Goal: Task Accomplishment & Management: Manage account settings

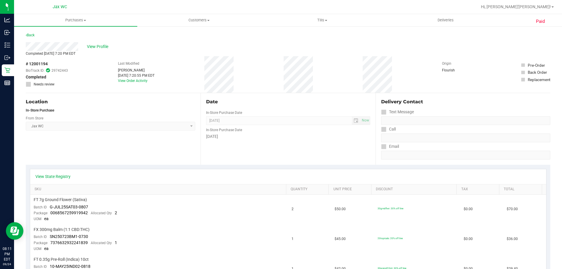
scroll to position [117, 0]
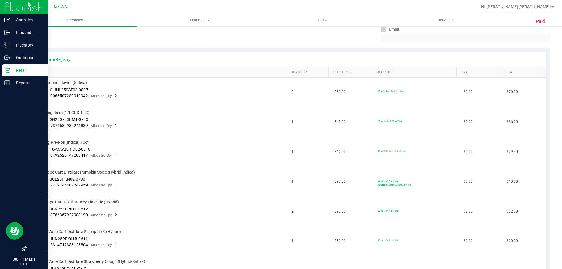
click at [13, 69] on p "Retail" at bounding box center [27, 70] width 35 height 7
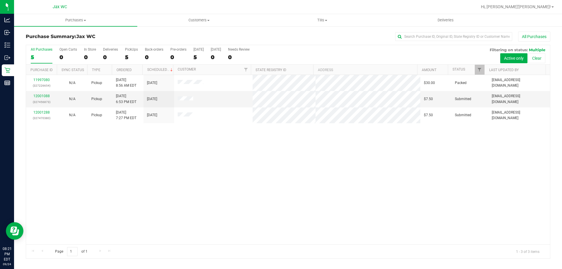
click at [41, 82] on div "11997080 (327226654)" at bounding box center [42, 82] width 24 height 11
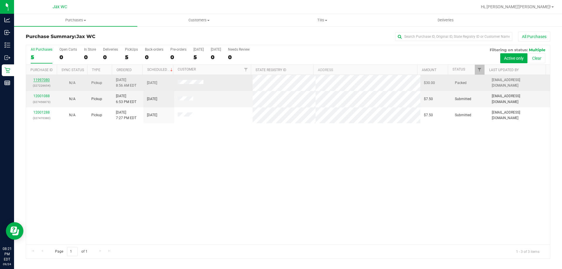
click at [40, 81] on link "11997080" at bounding box center [41, 80] width 16 height 4
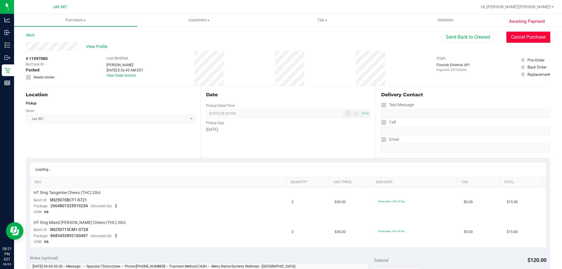
click at [532, 37] on button "Cancel Purchase" at bounding box center [528, 37] width 44 height 11
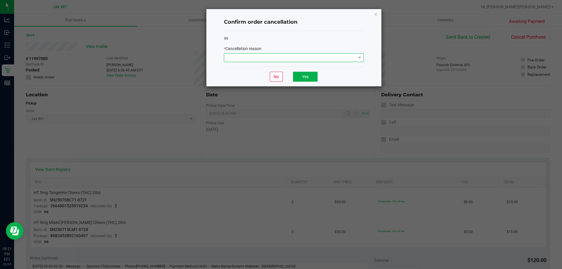
click at [330, 60] on span at bounding box center [290, 58] width 132 height 8
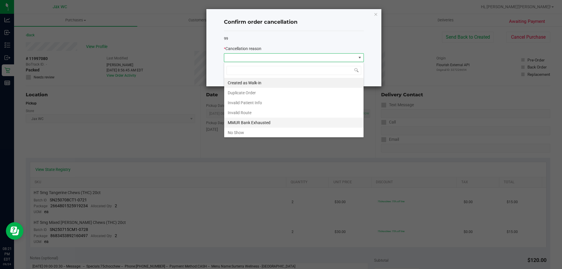
scroll to position [9, 140]
click at [271, 130] on li "No Show" at bounding box center [293, 133] width 139 height 10
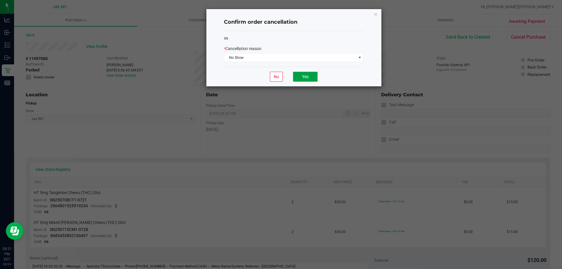
click at [300, 77] on button "Yes" at bounding box center [305, 77] width 25 height 10
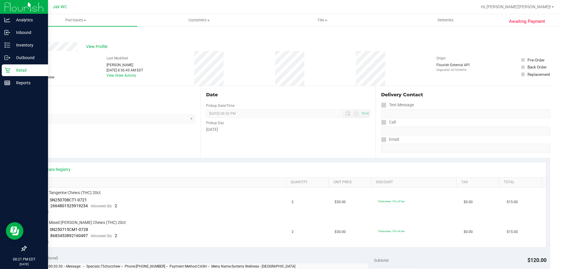
click at [10, 69] on icon at bounding box center [7, 71] width 6 height 6
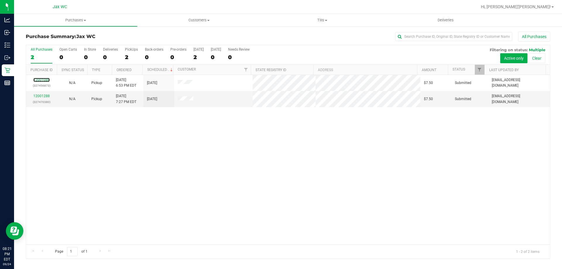
click at [45, 80] on link "12001088" at bounding box center [41, 80] width 16 height 4
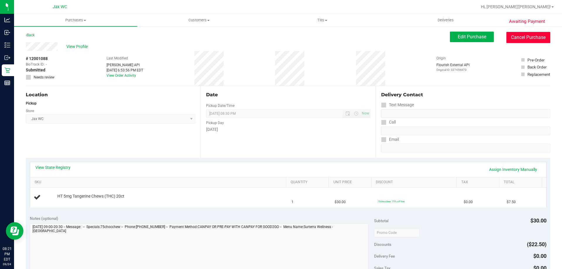
click at [534, 35] on button "Cancel Purchase" at bounding box center [528, 37] width 44 height 11
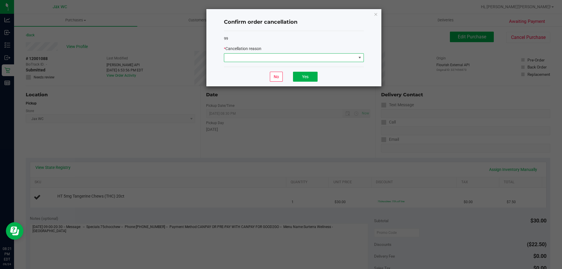
click at [345, 58] on span at bounding box center [290, 58] width 132 height 8
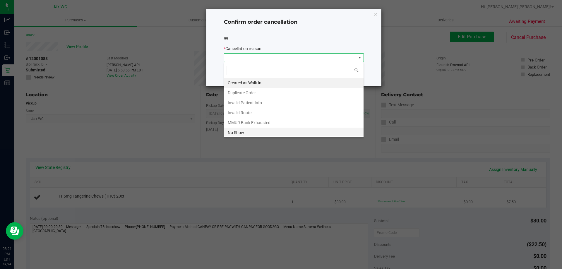
scroll to position [9, 140]
click at [263, 129] on li "No Show" at bounding box center [293, 133] width 139 height 10
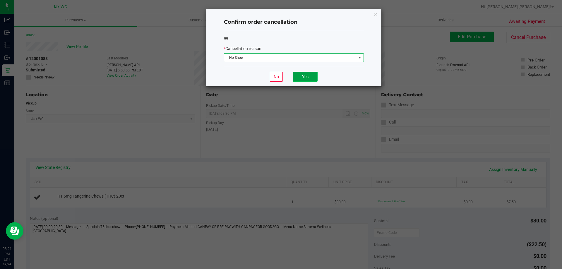
click at [301, 81] on button "Yes" at bounding box center [305, 77] width 25 height 10
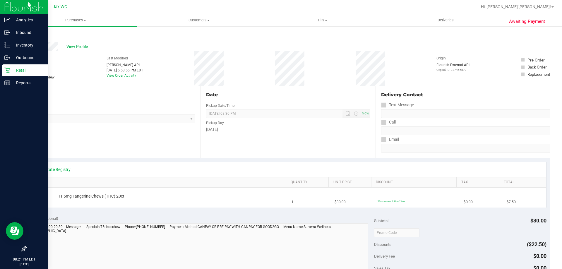
click at [10, 71] on p "Retail" at bounding box center [27, 70] width 35 height 7
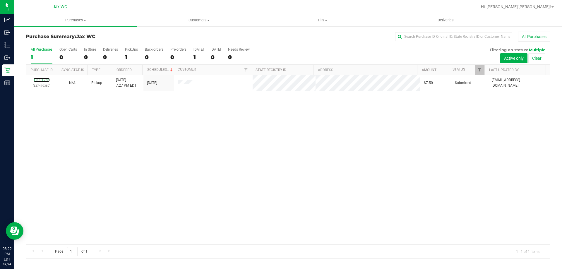
click at [45, 80] on link "12001288" at bounding box center [41, 80] width 16 height 4
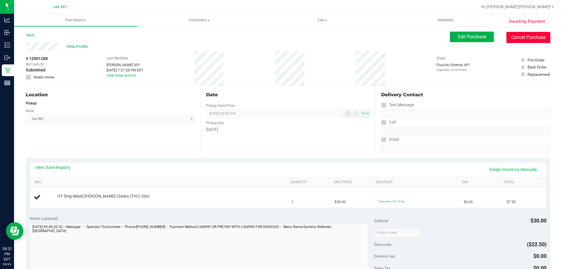
click at [531, 39] on button "Cancel Purchase" at bounding box center [528, 37] width 44 height 11
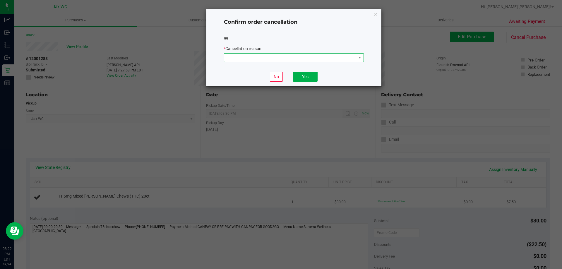
click at [345, 58] on span at bounding box center [290, 58] width 132 height 8
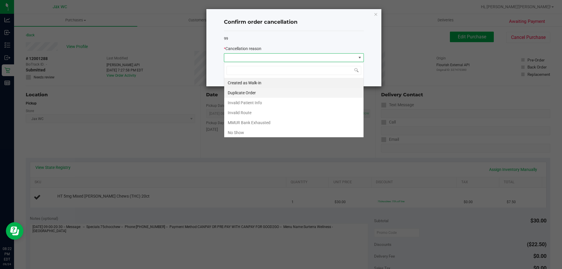
scroll to position [9, 140]
click at [261, 130] on li "No Show" at bounding box center [293, 133] width 139 height 10
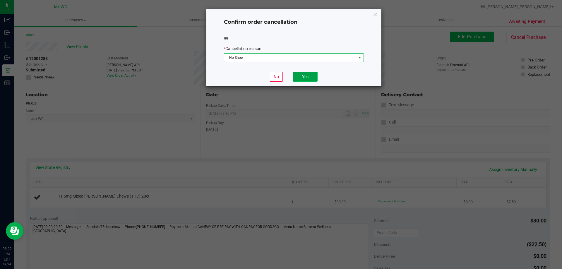
click at [313, 73] on button "Yes" at bounding box center [305, 77] width 25 height 10
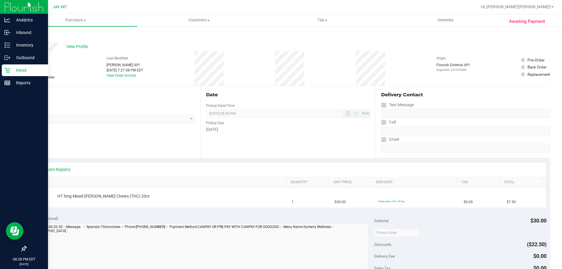
click at [13, 72] on p "Retail" at bounding box center [27, 70] width 35 height 7
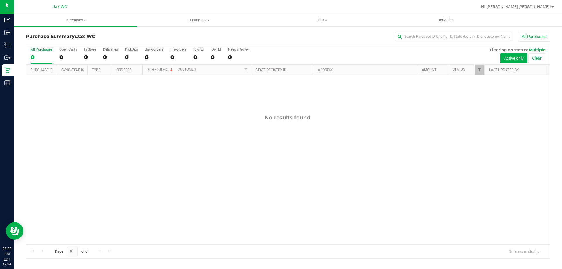
click at [545, 3] on div "Hi, [PERSON_NAME]'[PERSON_NAME]!" at bounding box center [517, 7] width 78 height 10
click at [543, 8] on span "Hi, [PERSON_NAME]'[PERSON_NAME]!" at bounding box center [516, 6] width 70 height 5
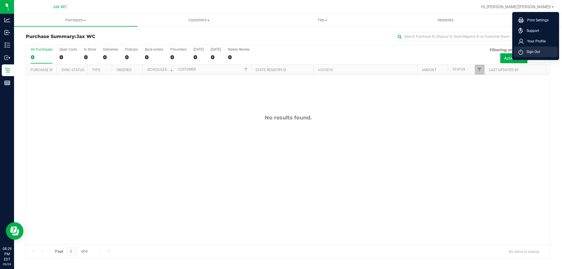
click at [535, 51] on span "Sign Out" at bounding box center [531, 52] width 17 height 6
